Goal: Task Accomplishment & Management: Manage account settings

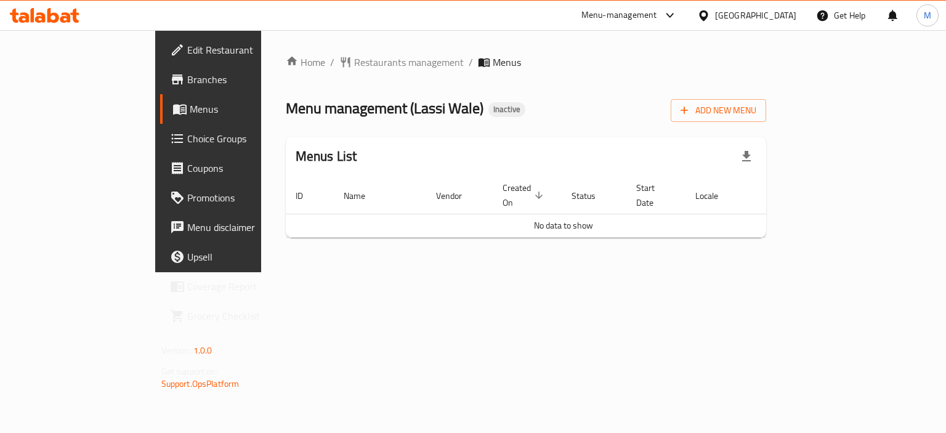
click at [766, 95] on div "Add New Menu" at bounding box center [718, 108] width 95 height 28
click at [756, 104] on span "Add New Menu" at bounding box center [719, 110] width 76 height 15
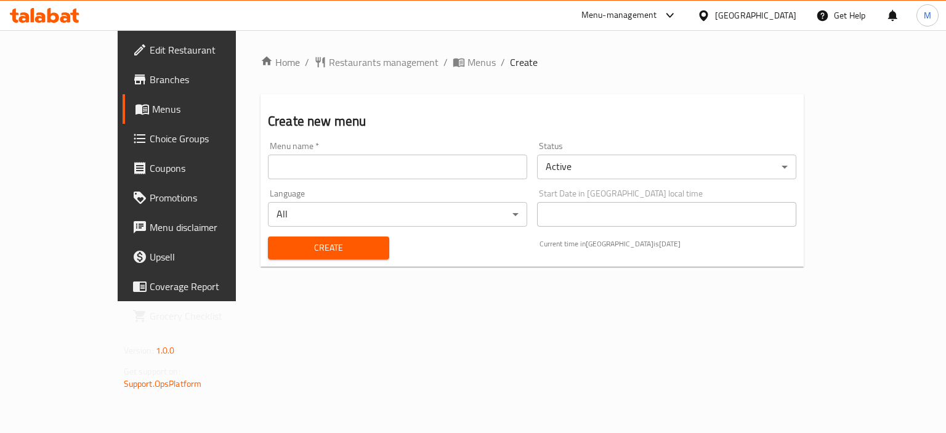
click at [416, 164] on input "text" at bounding box center [397, 167] width 259 height 25
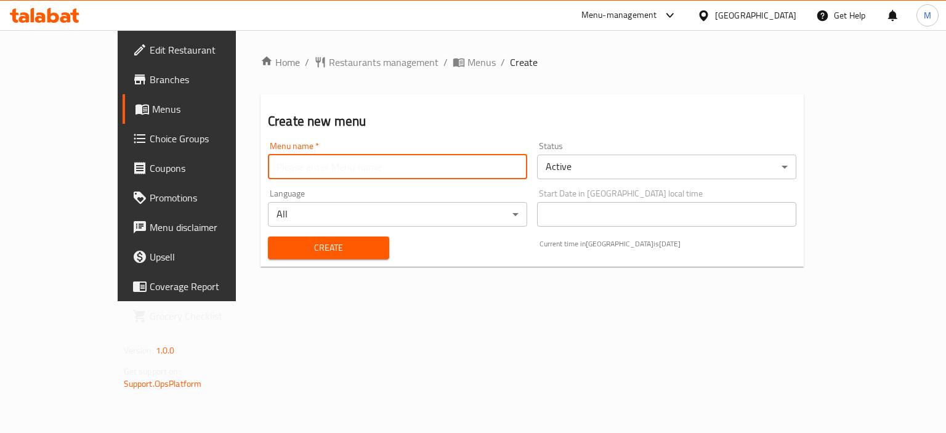
type input "new"
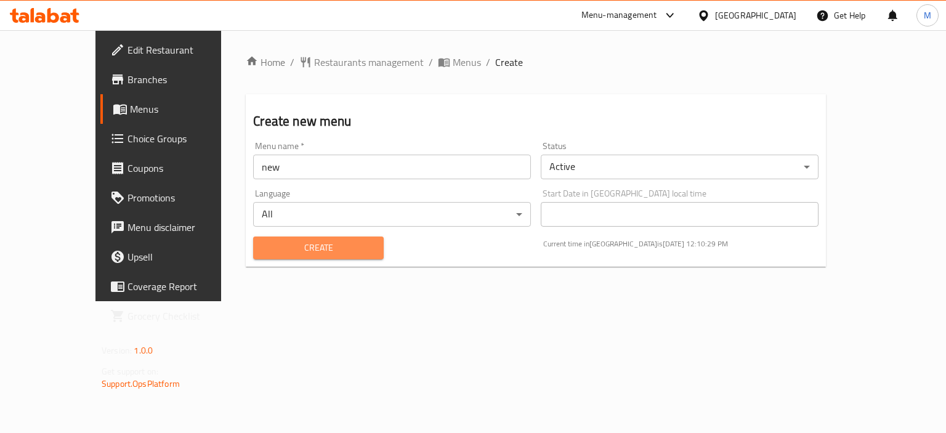
click at [317, 251] on span "Create" at bounding box center [318, 247] width 110 height 15
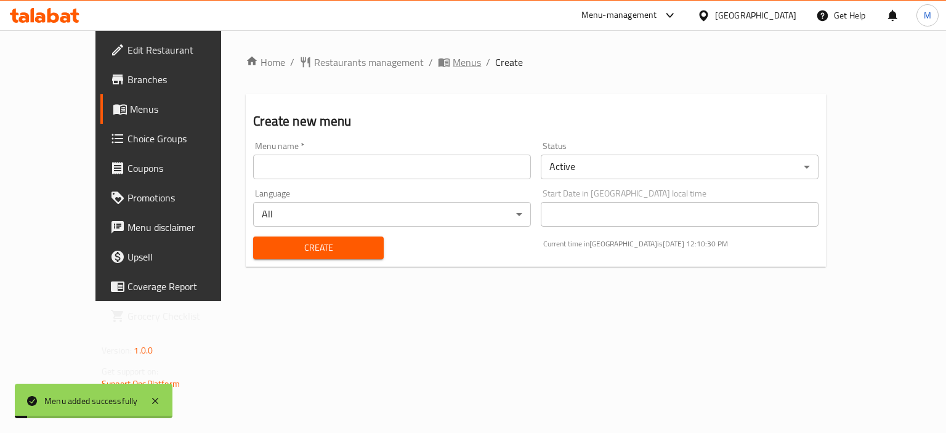
click at [453, 62] on span "Menus" at bounding box center [467, 62] width 28 height 15
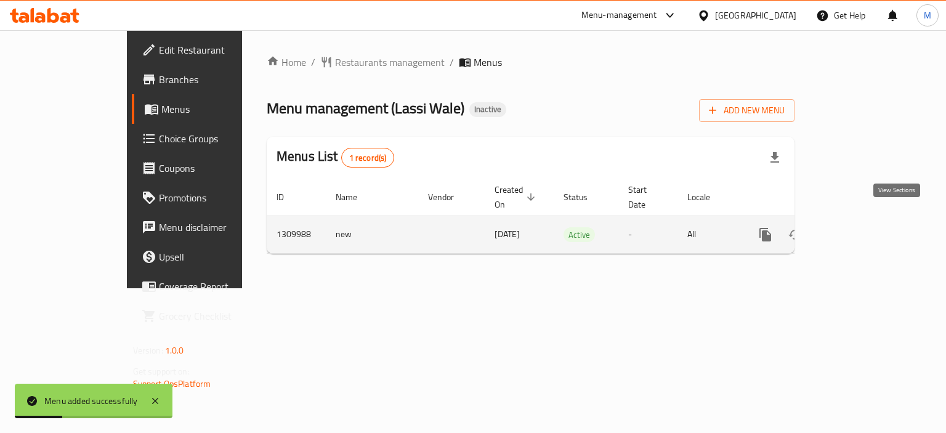
click at [869, 224] on link "enhanced table" at bounding box center [854, 235] width 30 height 30
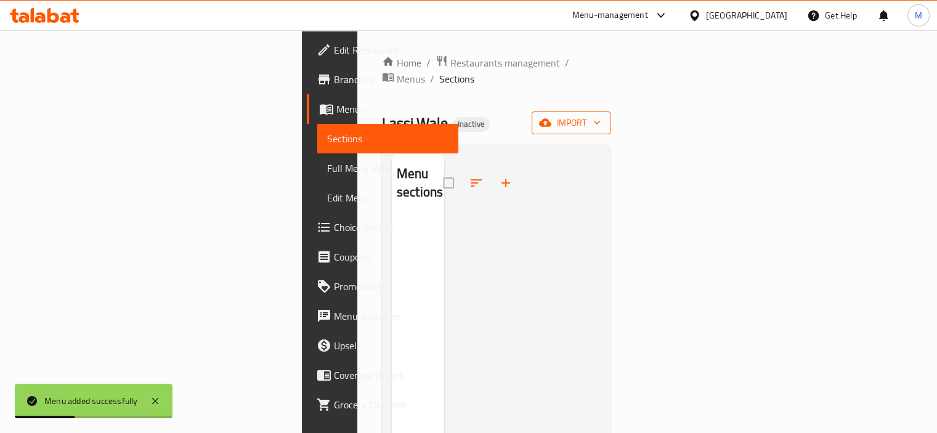
click at [600, 115] on span "import" at bounding box center [570, 122] width 59 height 15
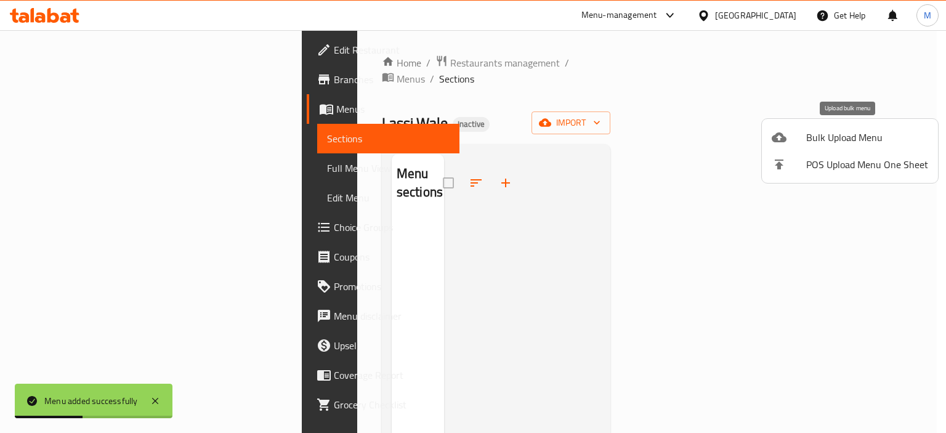
click at [802, 136] on div at bounding box center [789, 137] width 34 height 15
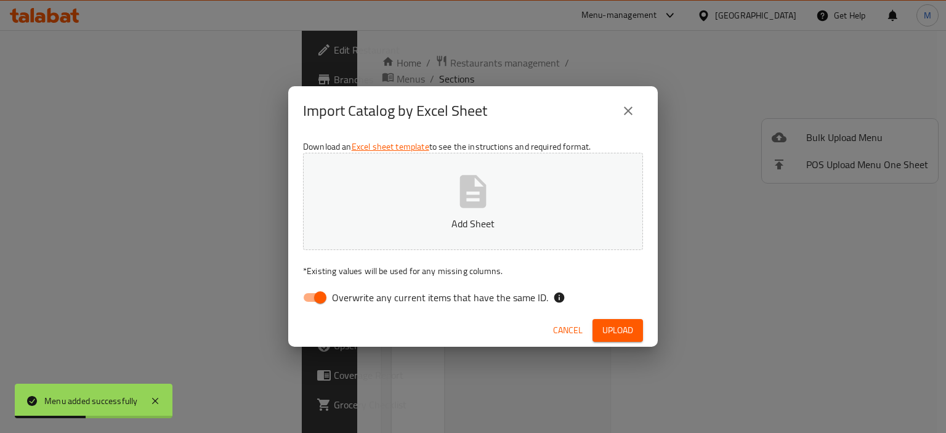
click at [500, 174] on button "Add Sheet" at bounding box center [473, 201] width 340 height 97
click at [481, 298] on span "Overwrite any current items that have the same ID." at bounding box center [440, 297] width 216 height 15
click at [355, 298] on input "Overwrite any current items that have the same ID." at bounding box center [320, 297] width 70 height 23
checkbox input "false"
click at [621, 328] on span "Upload" at bounding box center [617, 330] width 31 height 15
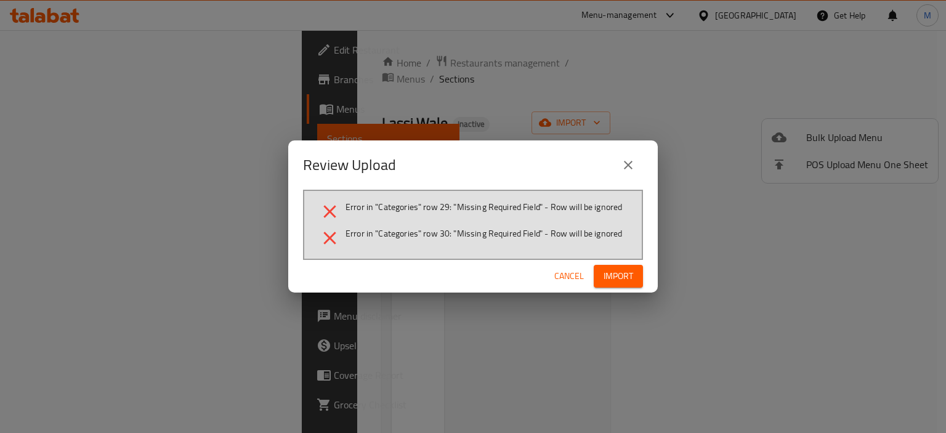
click at [560, 278] on span "Cancel" at bounding box center [569, 276] width 30 height 15
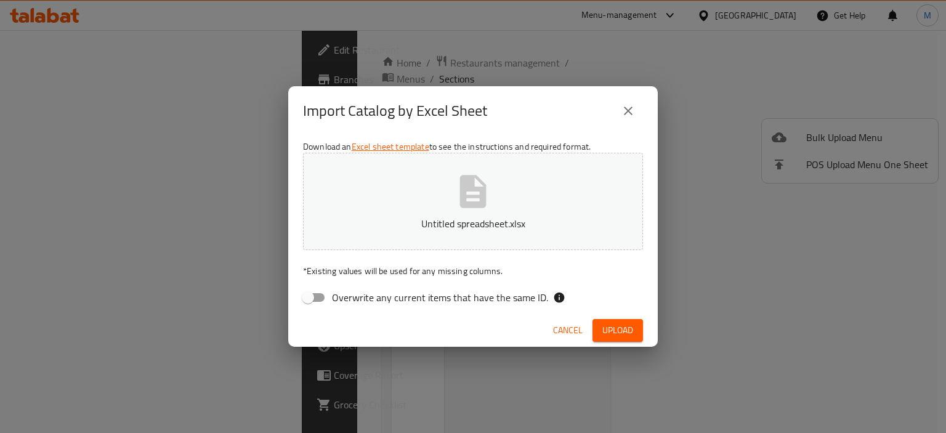
click at [568, 339] on button "Cancel" at bounding box center [567, 330] width 39 height 23
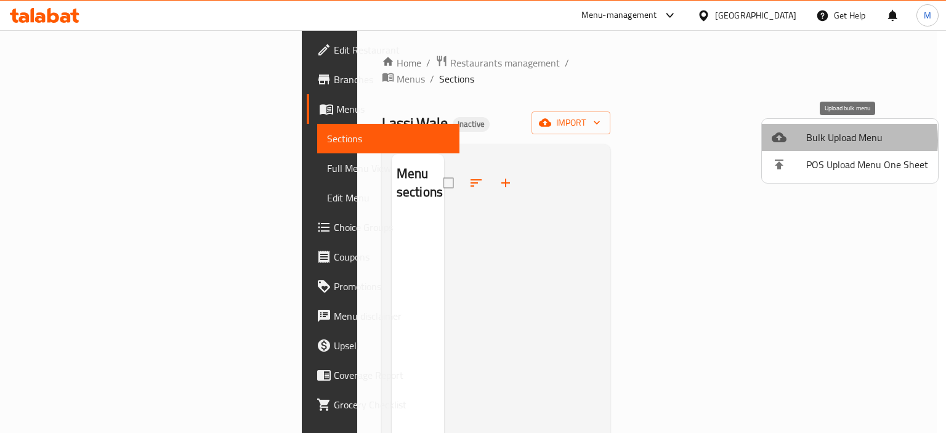
click at [815, 140] on span "Bulk Upload Menu" at bounding box center [867, 137] width 122 height 15
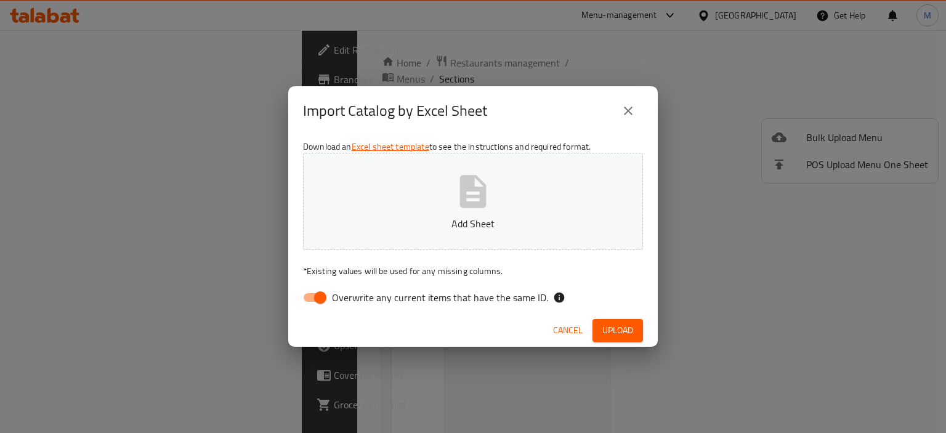
click at [594, 206] on button "Add Sheet" at bounding box center [473, 201] width 340 height 97
drag, startPoint x: 495, startPoint y: 296, endPoint x: 589, endPoint y: 335, distance: 101.6
click at [496, 296] on span "Overwrite any current items that have the same ID." at bounding box center [440, 297] width 216 height 15
click at [355, 296] on input "Overwrite any current items that have the same ID." at bounding box center [320, 297] width 70 height 23
checkbox input "false"
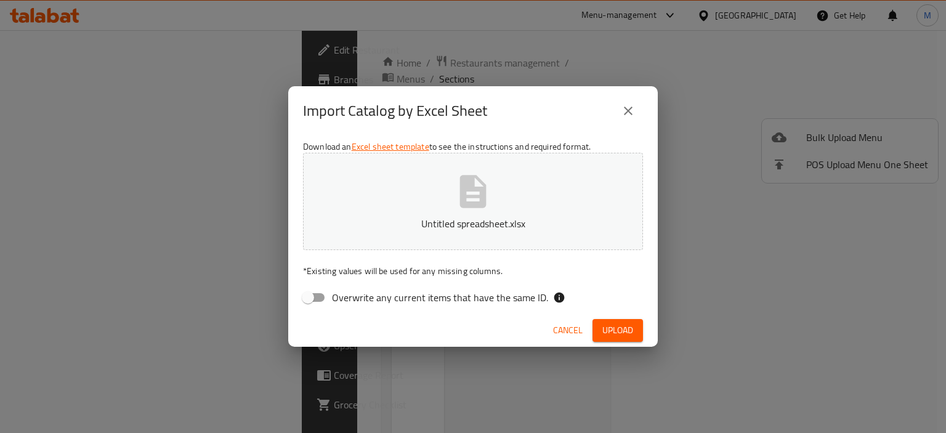
click at [618, 336] on span "Upload" at bounding box center [617, 330] width 31 height 15
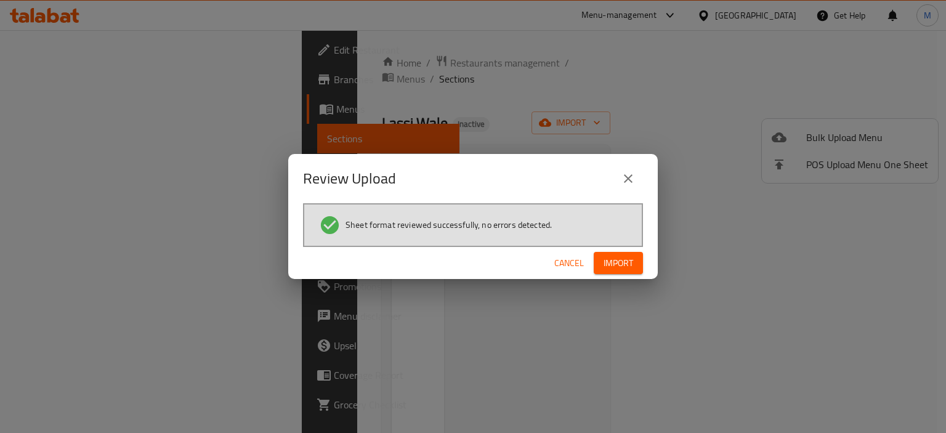
click at [623, 262] on span "Import" at bounding box center [619, 263] width 30 height 15
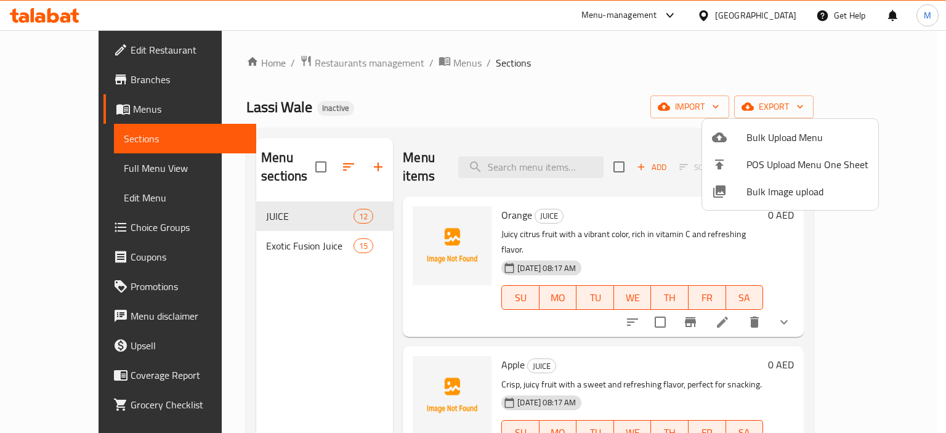
click at [55, 177] on div at bounding box center [473, 216] width 946 height 433
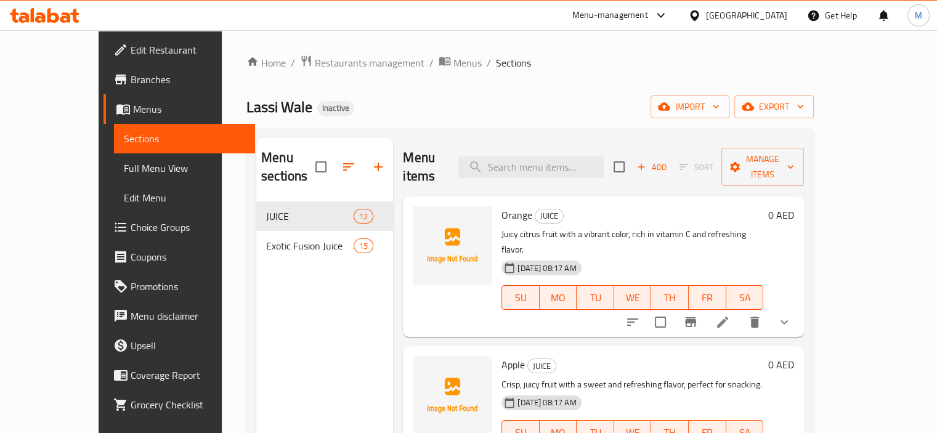
click at [124, 175] on span "Full Menu View" at bounding box center [184, 168] width 121 height 15
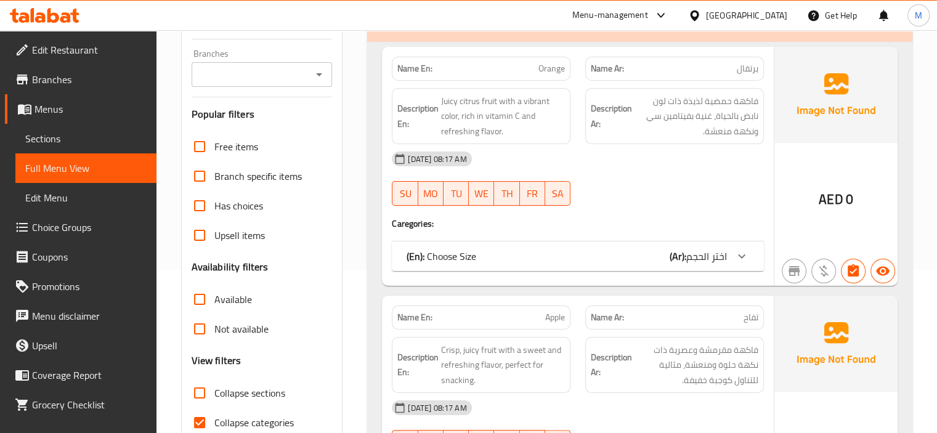
scroll to position [185, 0]
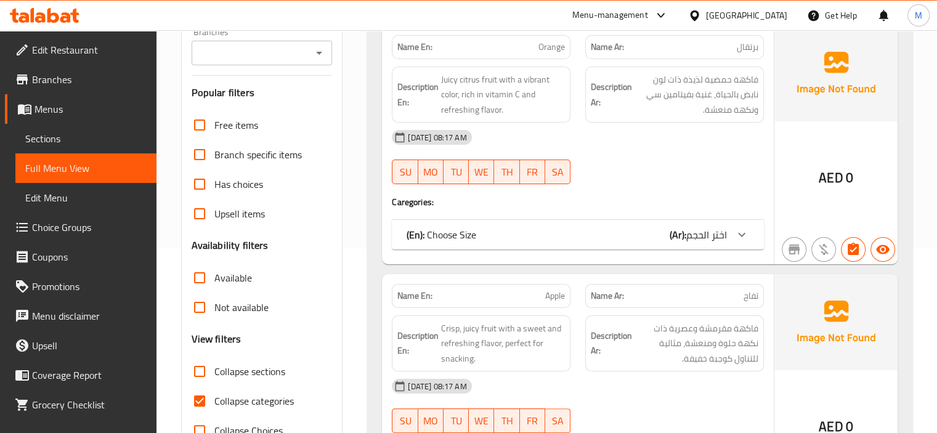
click at [719, 233] on span "اختر الحجم" at bounding box center [706, 234] width 41 height 18
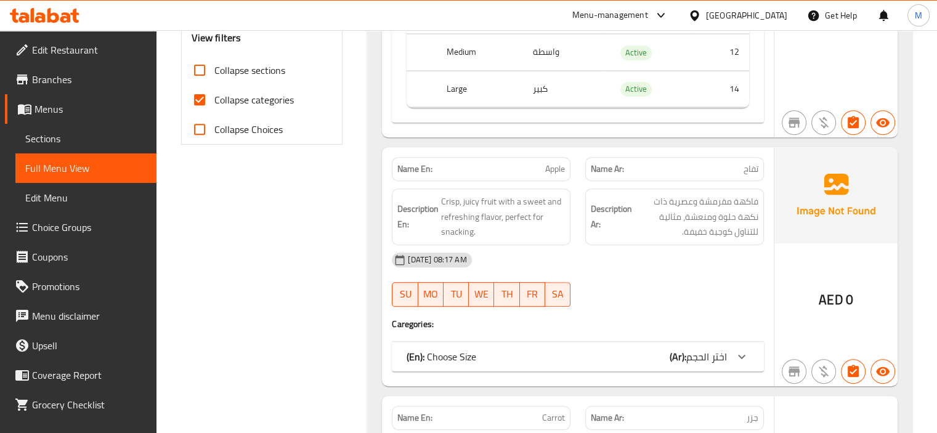
scroll to position [493, 0]
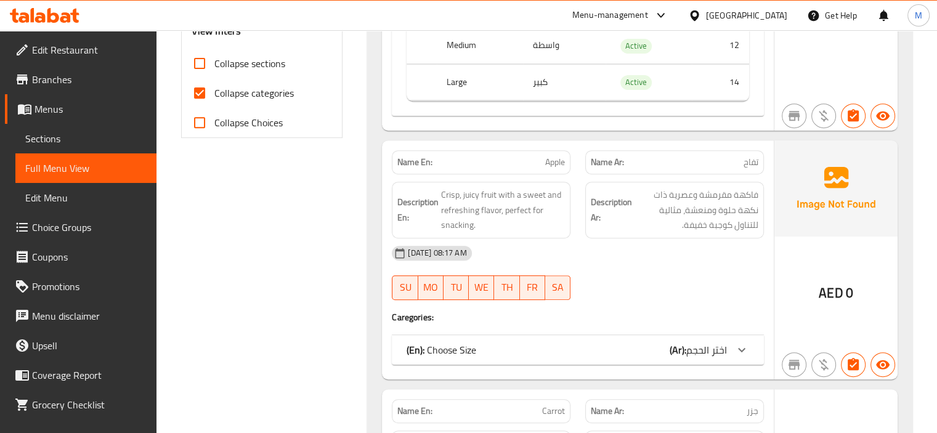
click at [725, 343] on span "اختر الحجم" at bounding box center [706, 350] width 41 height 18
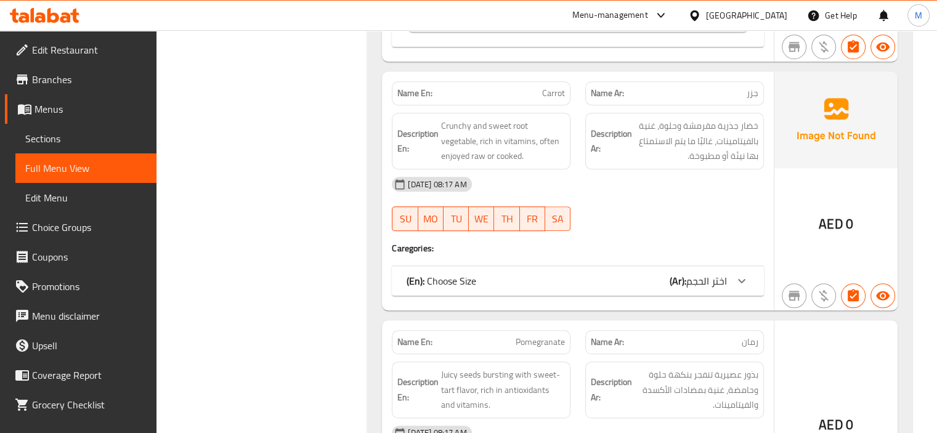
scroll to position [985, 0]
click at [722, 281] on span "اختر الحجم" at bounding box center [706, 280] width 41 height 18
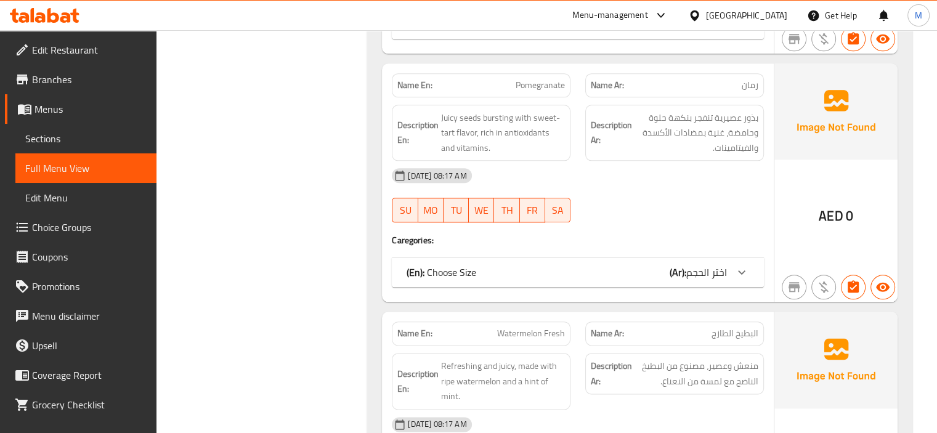
click at [721, 261] on div "(En): Choose Size (Ar): اختر الحجم" at bounding box center [578, 272] width 372 height 30
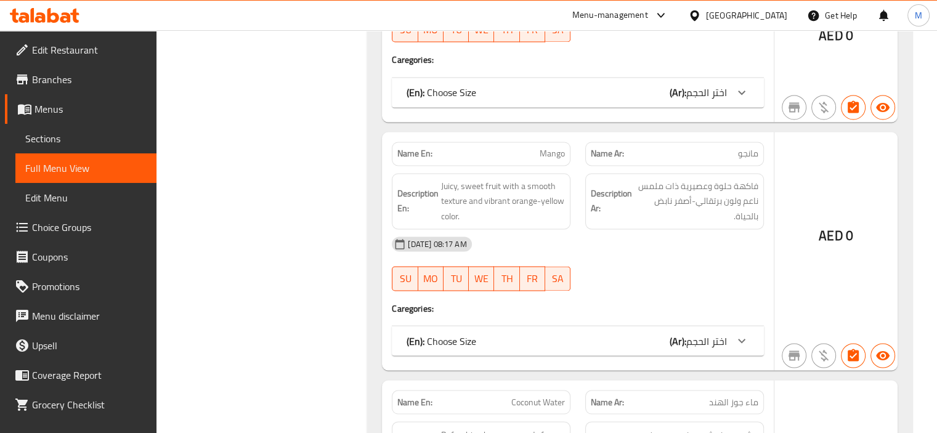
scroll to position [2032, 0]
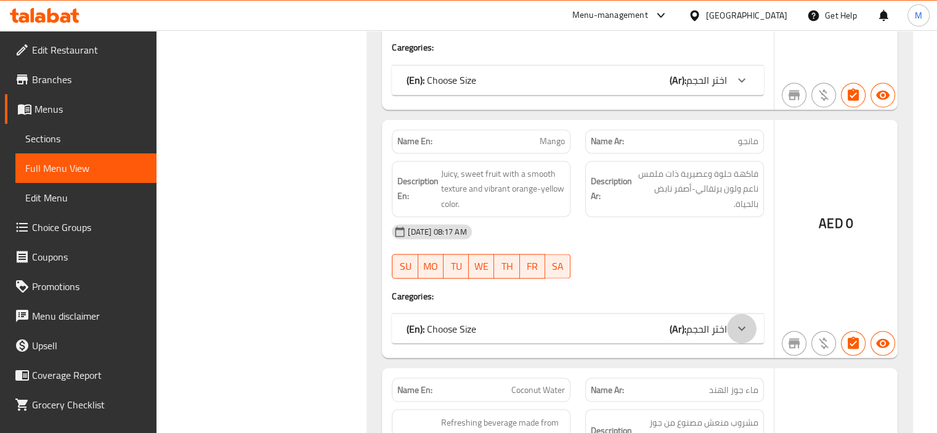
click at [738, 321] on icon at bounding box center [741, 328] width 15 height 15
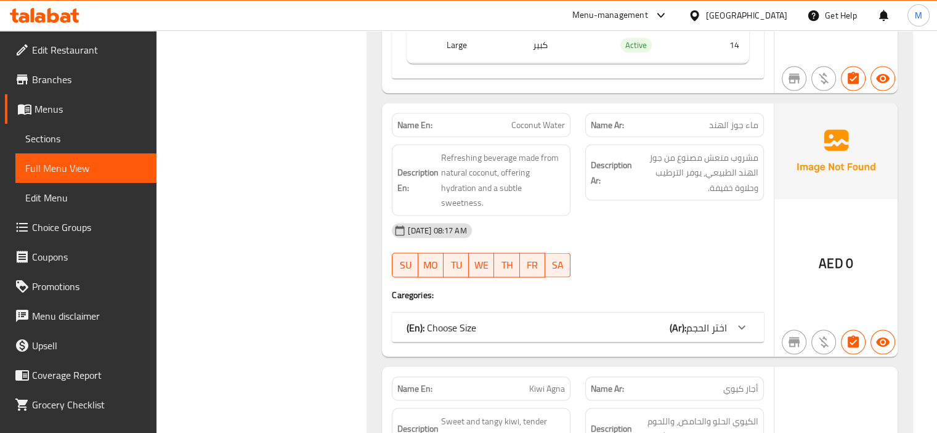
scroll to position [2525, 0]
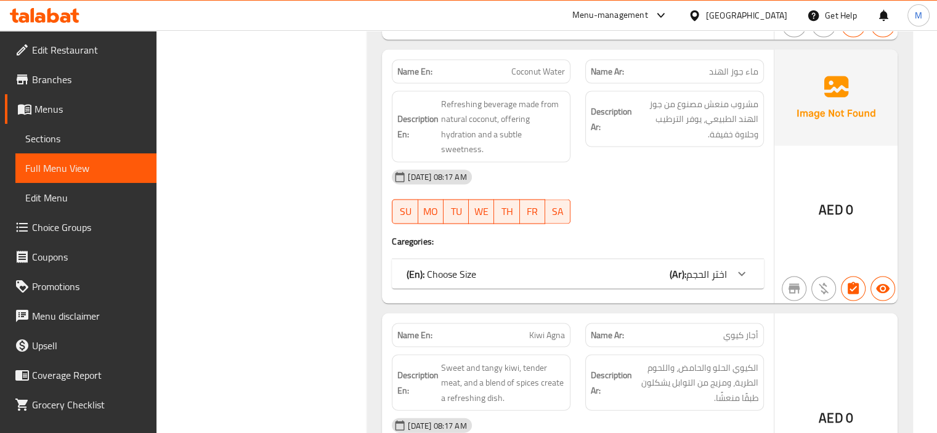
click at [734, 267] on icon at bounding box center [741, 274] width 15 height 15
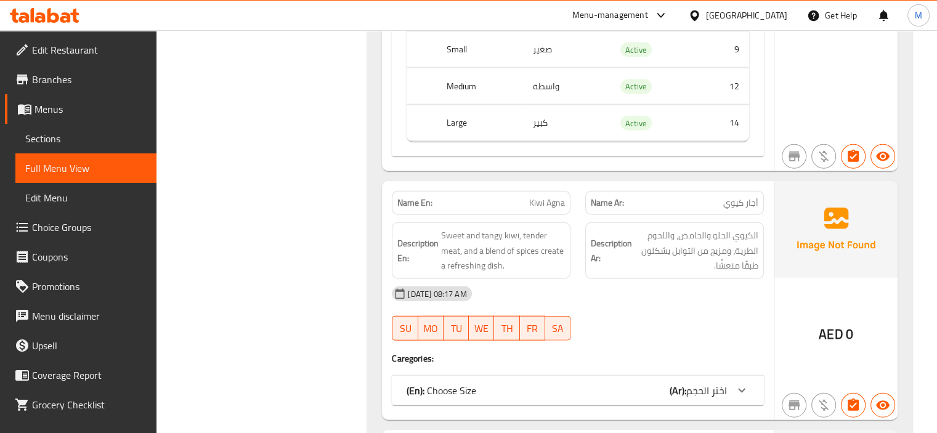
scroll to position [2833, 0]
click at [723, 374] on div "(En): Choose Size (Ar): اختر الحجم" at bounding box center [578, 389] width 372 height 30
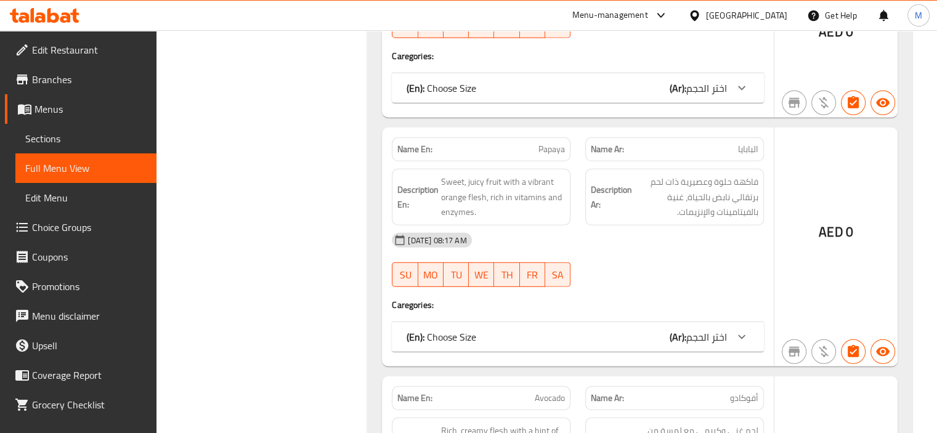
scroll to position [3572, 0]
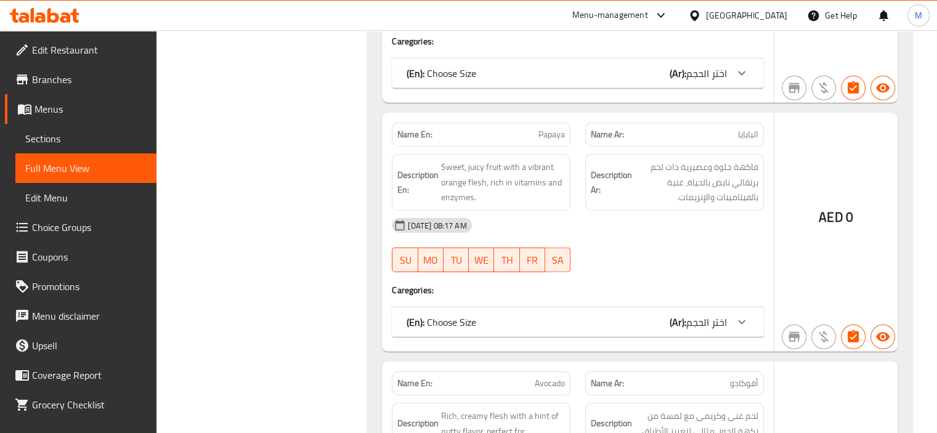
click at [718, 320] on div "Name En: Papaya Name Ar: البابايا Description En: [PERSON_NAME], juicy fruit wi…" at bounding box center [578, 232] width 392 height 239
click at [717, 313] on span "اختر الحجم" at bounding box center [706, 322] width 41 height 18
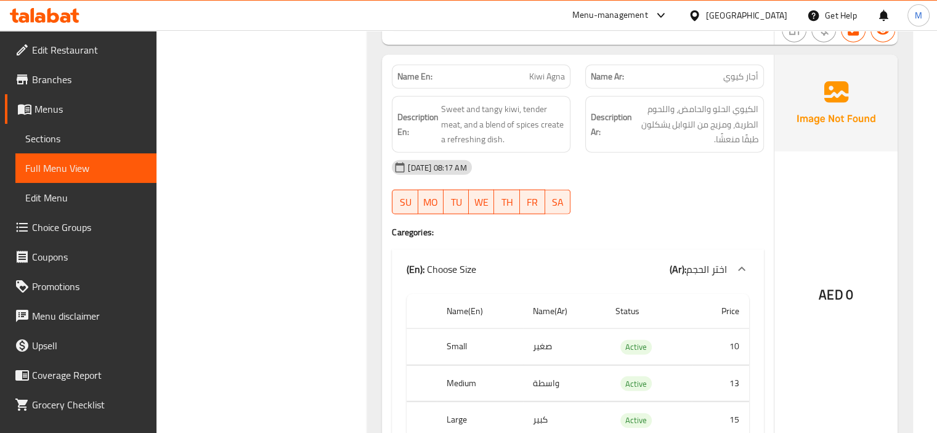
scroll to position [2887, 0]
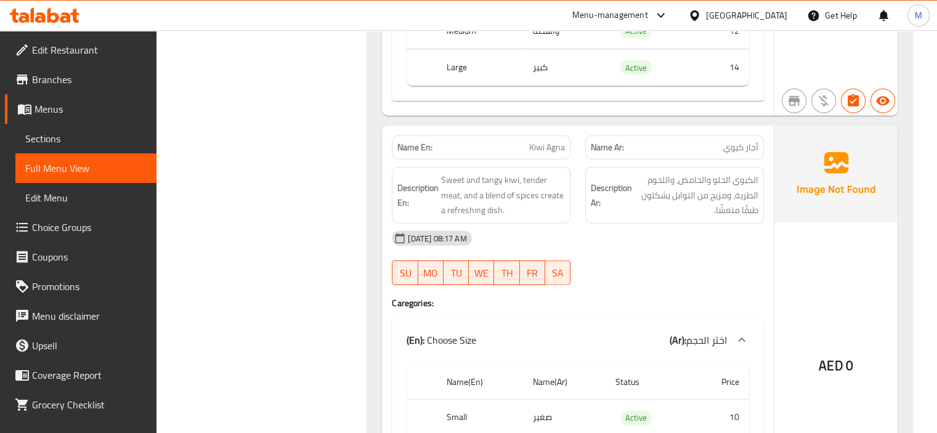
click at [557, 141] on span "Kiwi Agna" at bounding box center [547, 147] width 36 height 13
copy span "Kiwi Agna"
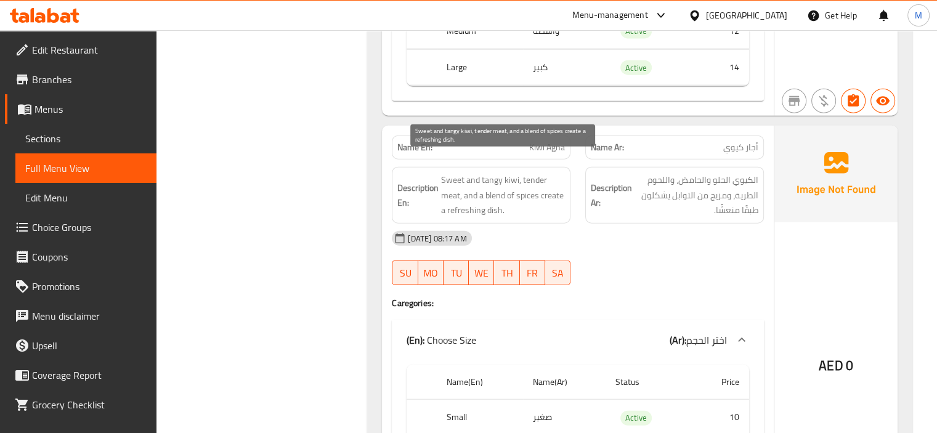
click at [546, 160] on div "Description En: Sweet and tangy kiwi, tender meat, and a blend of spices create…" at bounding box center [480, 195] width 193 height 71
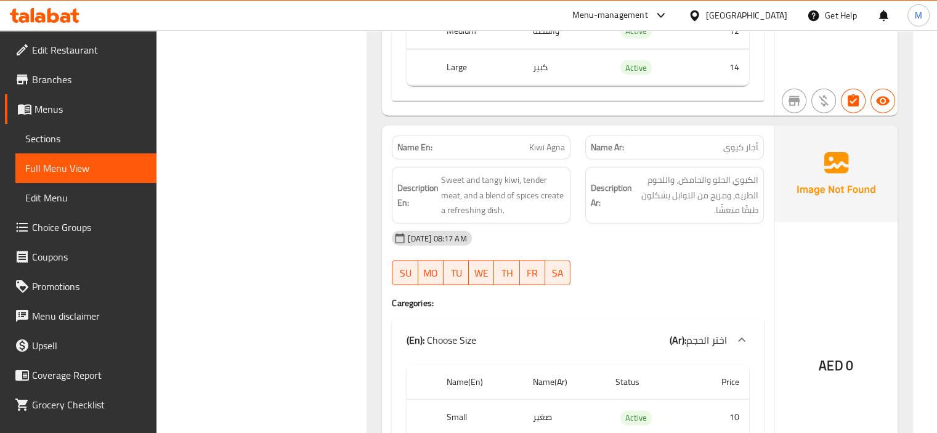
click at [546, 139] on div "Name En: [PERSON_NAME]" at bounding box center [481, 147] width 179 height 24
click at [547, 141] on span "Kiwi Agna" at bounding box center [547, 147] width 36 height 13
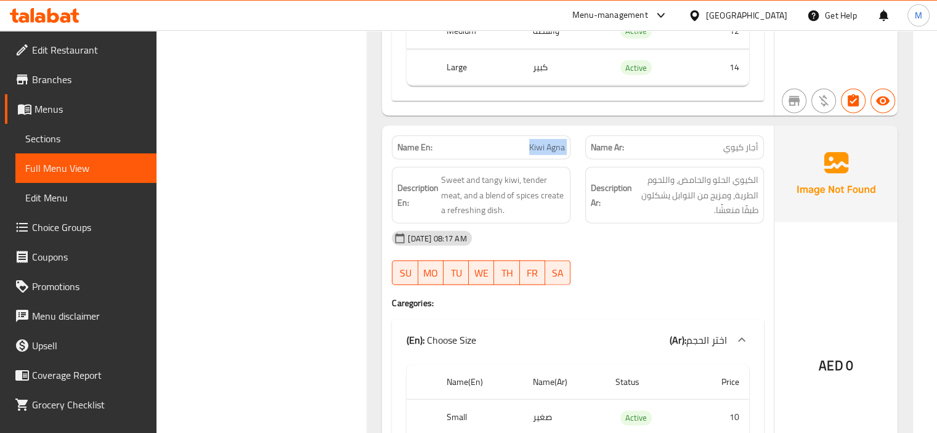
click at [547, 141] on span "Kiwi Agna" at bounding box center [547, 147] width 36 height 13
click at [73, 144] on span "Sections" at bounding box center [85, 138] width 121 height 15
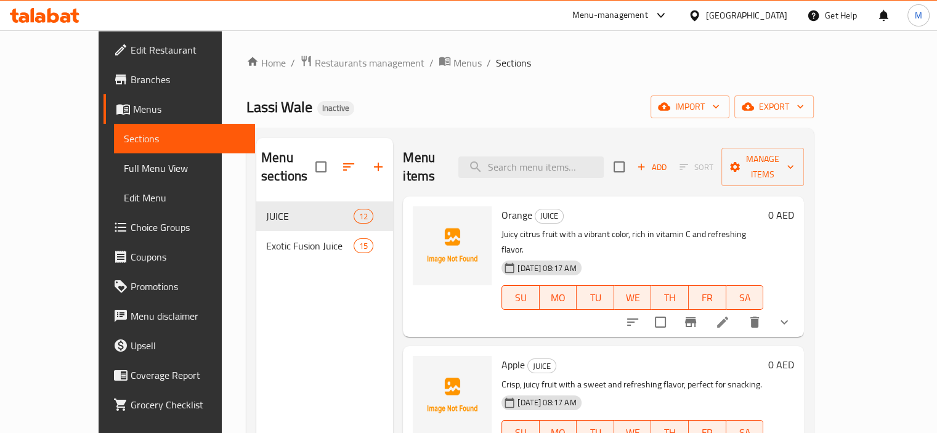
click at [552, 140] on div "Menu items Add Sort Manage items" at bounding box center [603, 167] width 401 height 59
click at [556, 162] on input "search" at bounding box center [530, 167] width 145 height 22
paste input "Kiwi Agna"
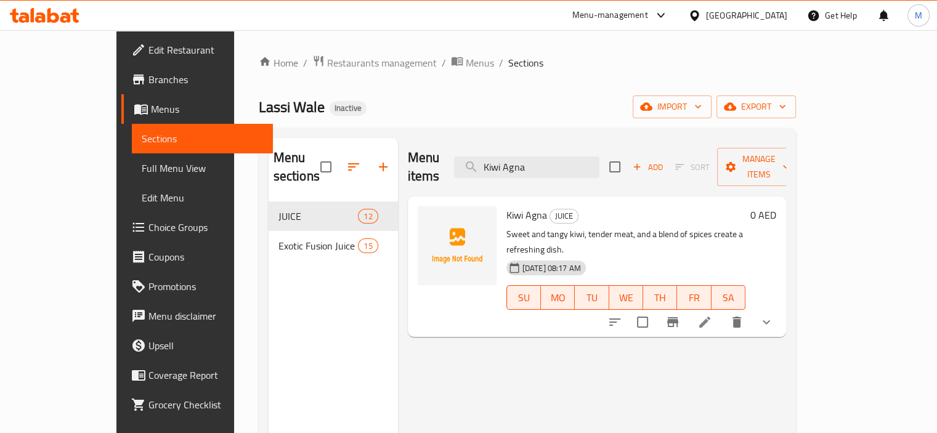
type input "Kiwi Agna"
click at [722, 311] on li at bounding box center [704, 322] width 34 height 22
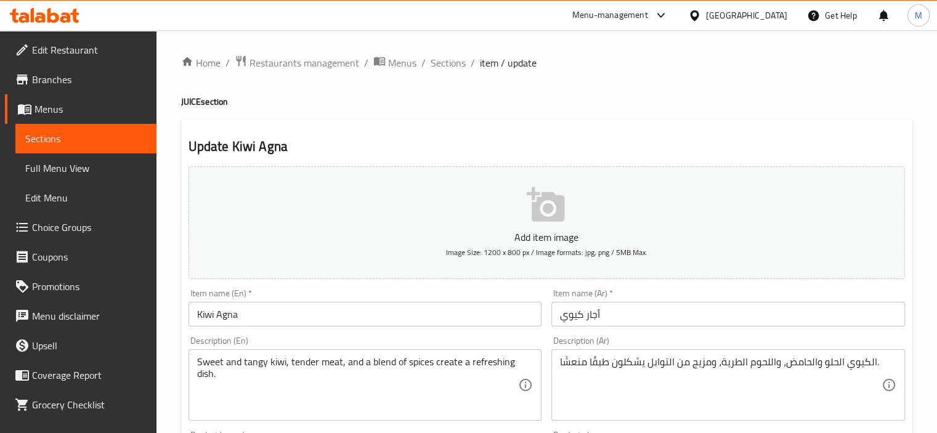
drag, startPoint x: 392, startPoint y: 125, endPoint x: 392, endPoint y: 153, distance: 28.3
click at [220, 319] on input "Kiwi Agna" at bounding box center [365, 314] width 354 height 25
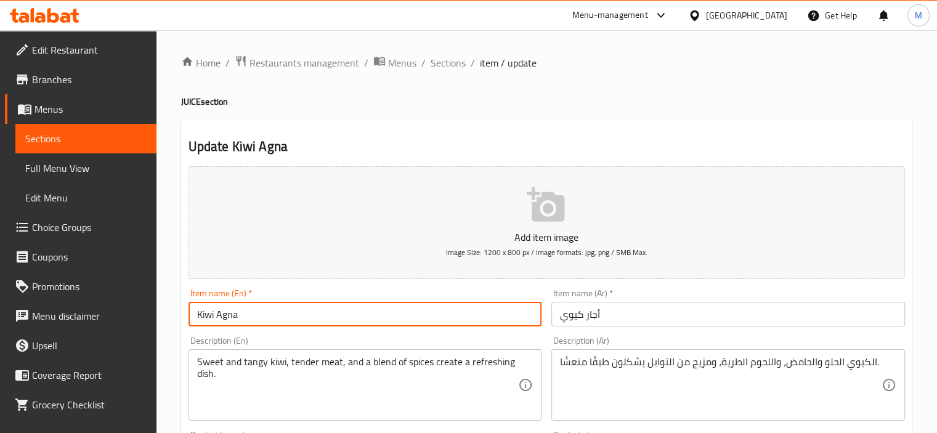
click at [220, 319] on input "Kiwi Agna" at bounding box center [365, 314] width 354 height 25
click at [318, 322] on input "[PERSON_NAME]" at bounding box center [365, 314] width 354 height 25
type input "[PERSON_NAME]"
click at [594, 313] on input "أجار كيوي" at bounding box center [728, 314] width 354 height 25
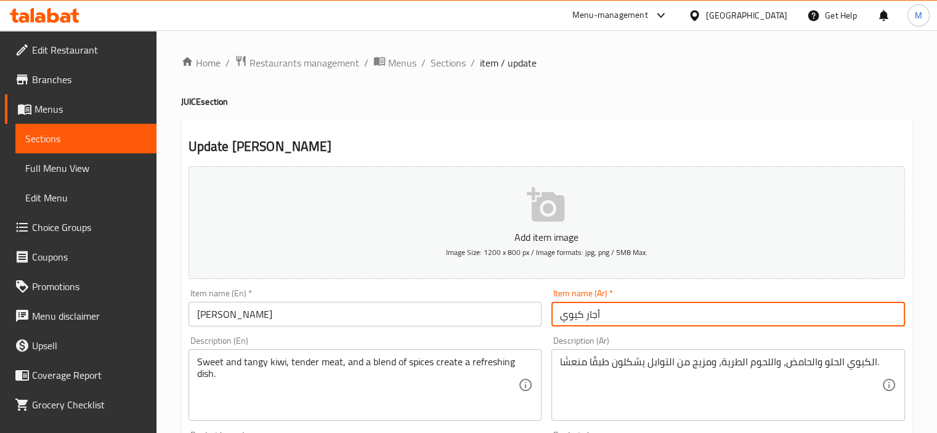
click at [594, 313] on input "أجار كيوي" at bounding box center [728, 314] width 354 height 25
click at [595, 310] on input "كيوي انا" at bounding box center [728, 314] width 354 height 25
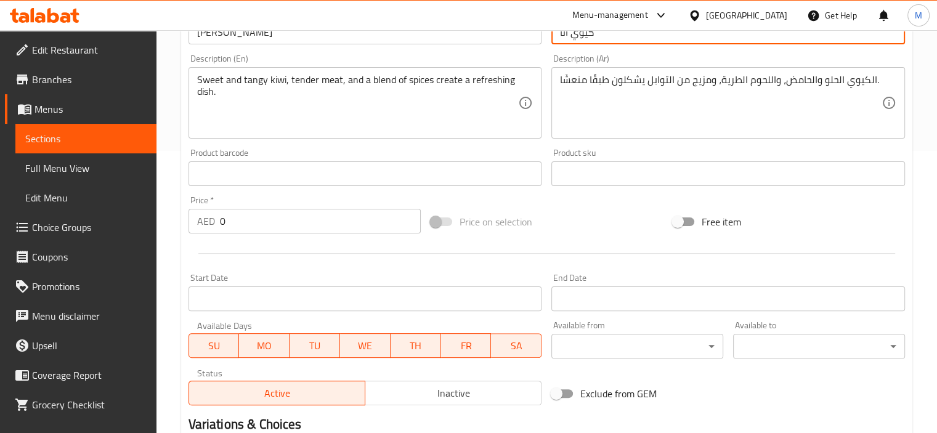
scroll to position [499, 0]
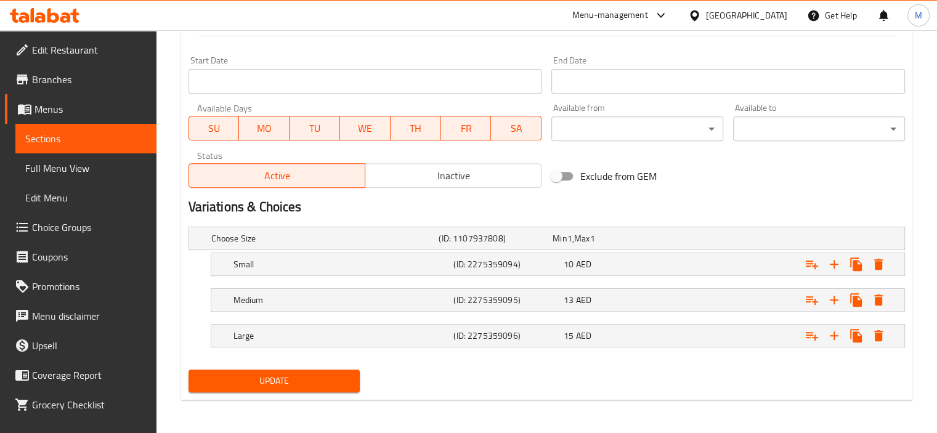
type input "كيوي انا"
click at [318, 383] on span "Update" at bounding box center [274, 380] width 152 height 15
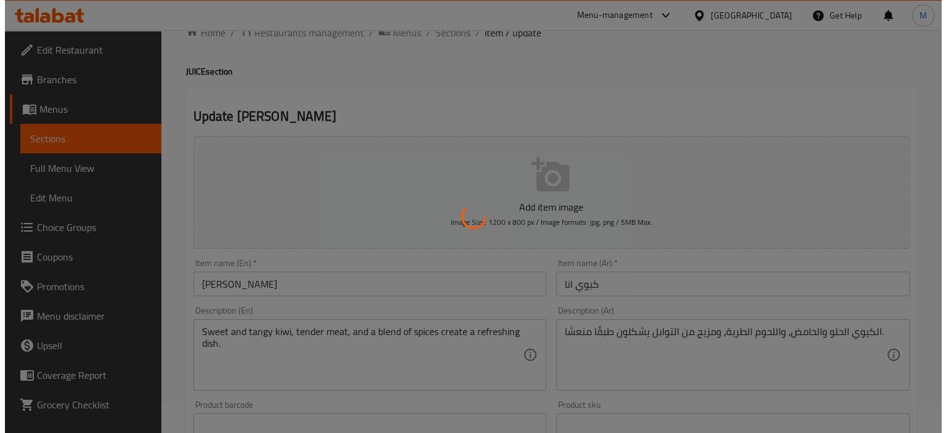
scroll to position [0, 0]
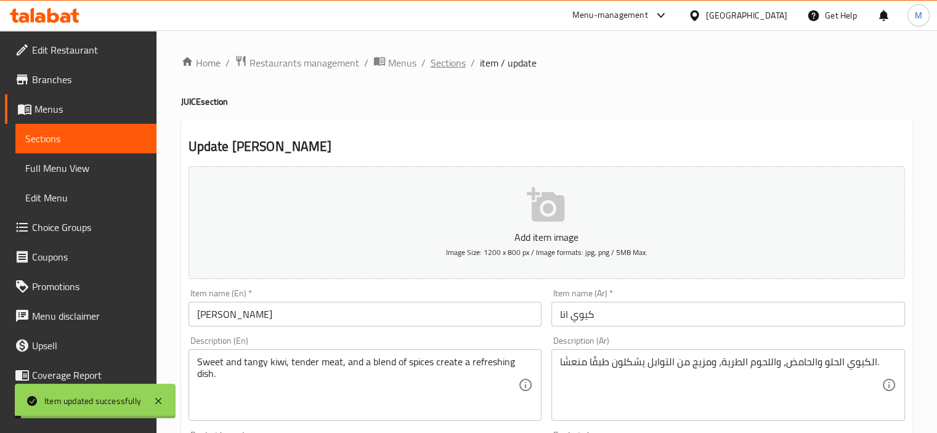
click at [451, 67] on span "Sections" at bounding box center [447, 62] width 35 height 15
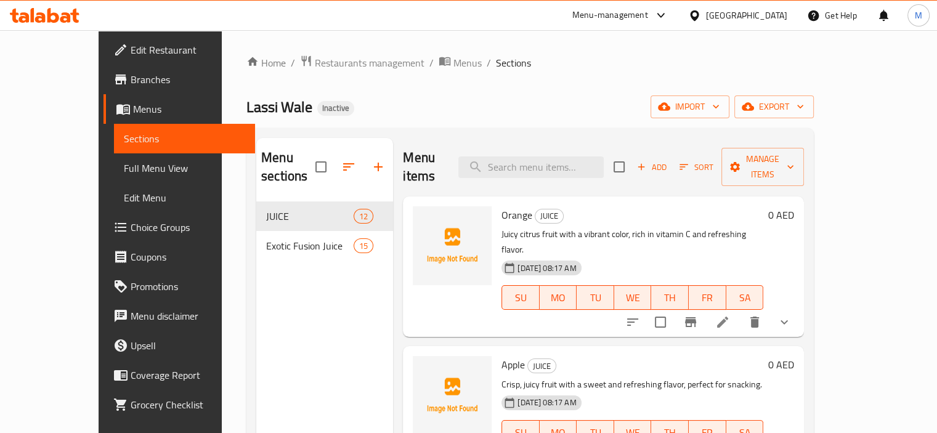
click at [456, 114] on div "Lassi Wale Inactive import export" at bounding box center [529, 106] width 567 height 23
click at [114, 157] on link "Full Menu View" at bounding box center [184, 168] width 141 height 30
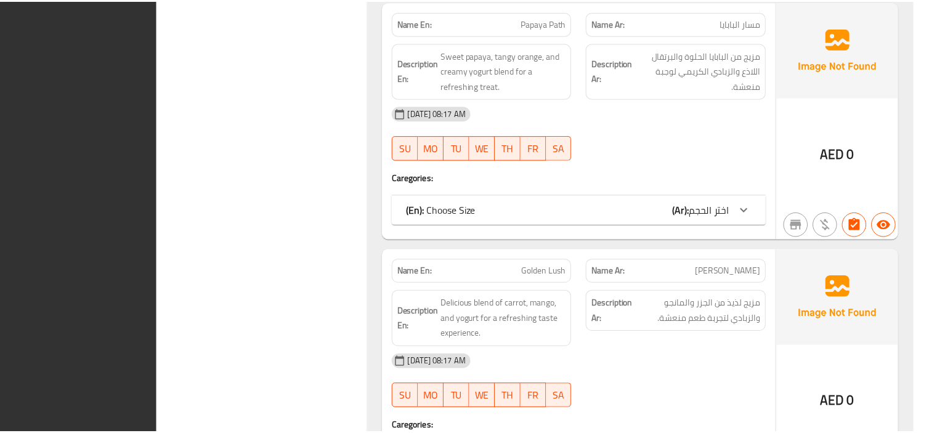
scroll to position [6555, 0]
